Goal: Find specific page/section: Find specific page/section

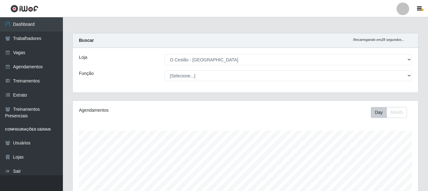
select select "238"
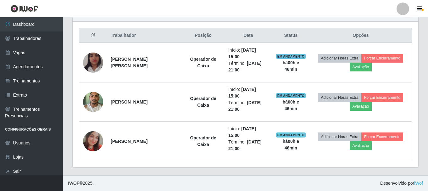
scroll to position [131, 346]
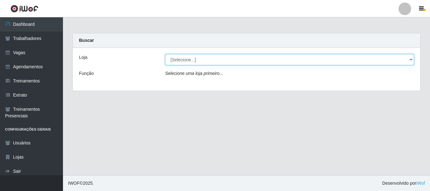
click at [409, 60] on select "[Selecione...] O Cestão - Bayeux" at bounding box center [289, 59] width 249 height 11
select select "238"
click at [165, 54] on select "[Selecione...] O Cestão - Bayeux" at bounding box center [289, 59] width 249 height 11
